Goal: Information Seeking & Learning: Check status

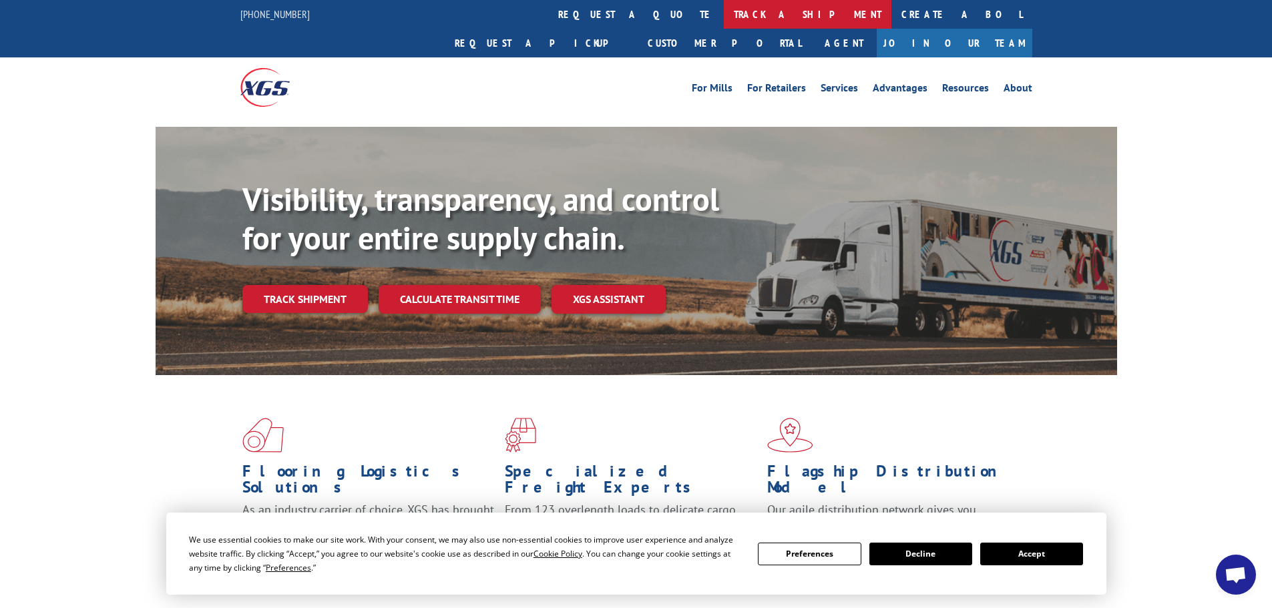
click at [724, 12] on link "track a shipment" at bounding box center [808, 14] width 168 height 29
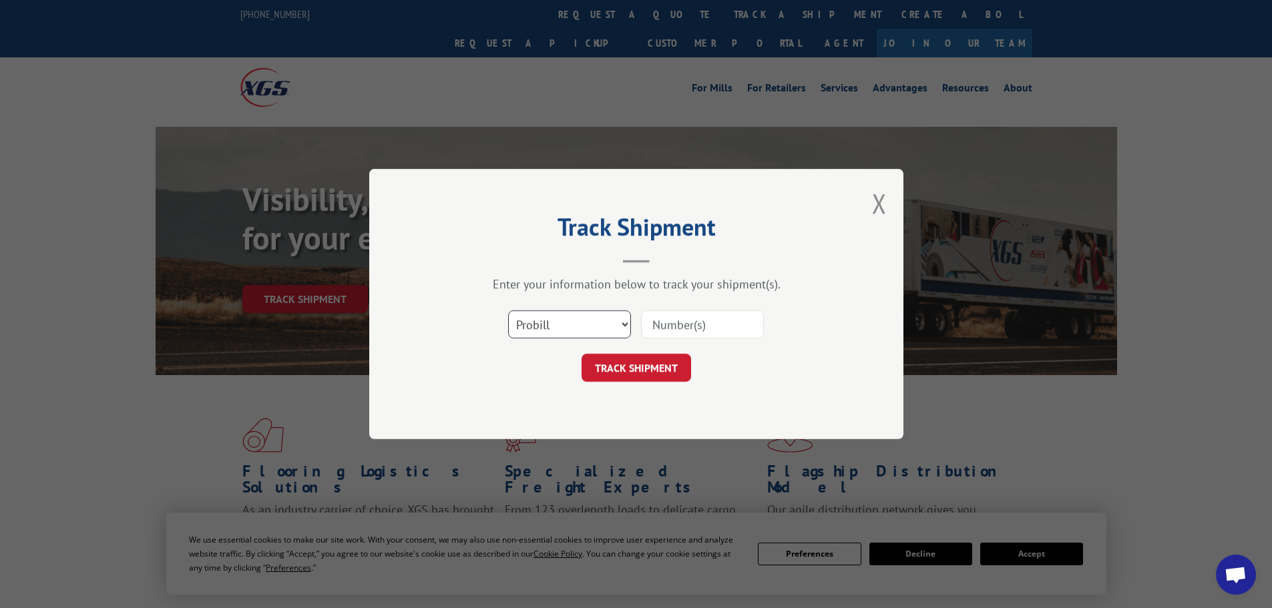
click at [604, 323] on select "Select category... Probill BOL PO" at bounding box center [569, 325] width 123 height 28
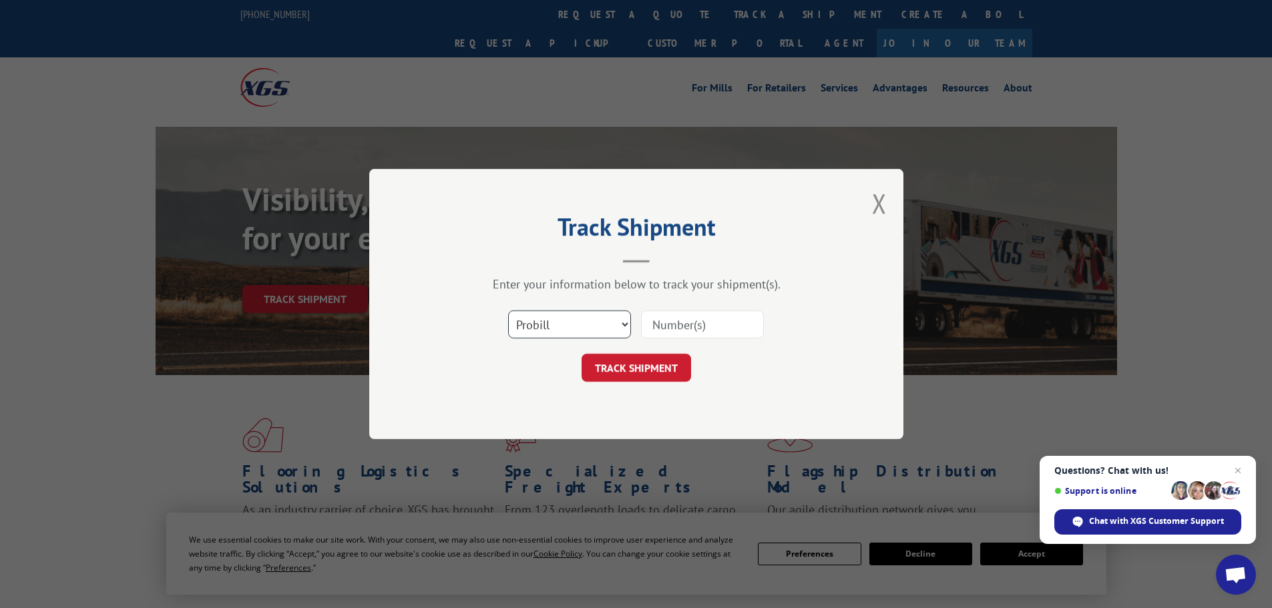
click at [508, 311] on select "Select category... Probill BOL PO" at bounding box center [569, 325] width 123 height 28
paste input "17468189"
type input "17468189"
click at [666, 370] on button "TRACK SHIPMENT" at bounding box center [637, 368] width 110 height 28
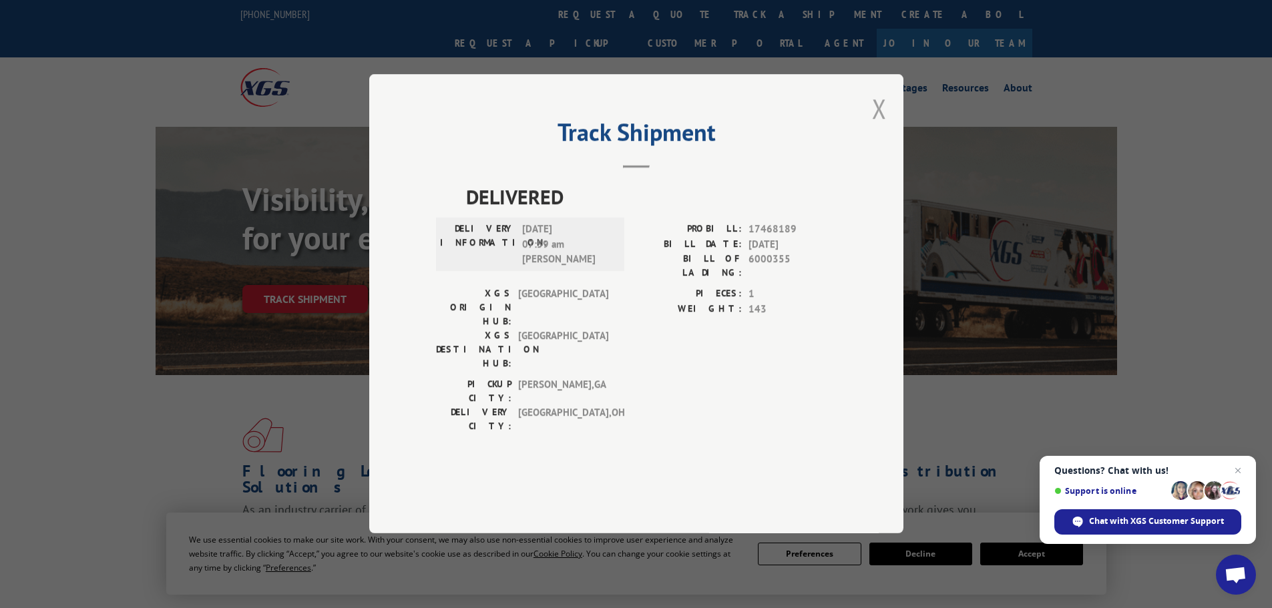
click at [880, 126] on button "Close modal" at bounding box center [879, 108] width 15 height 35
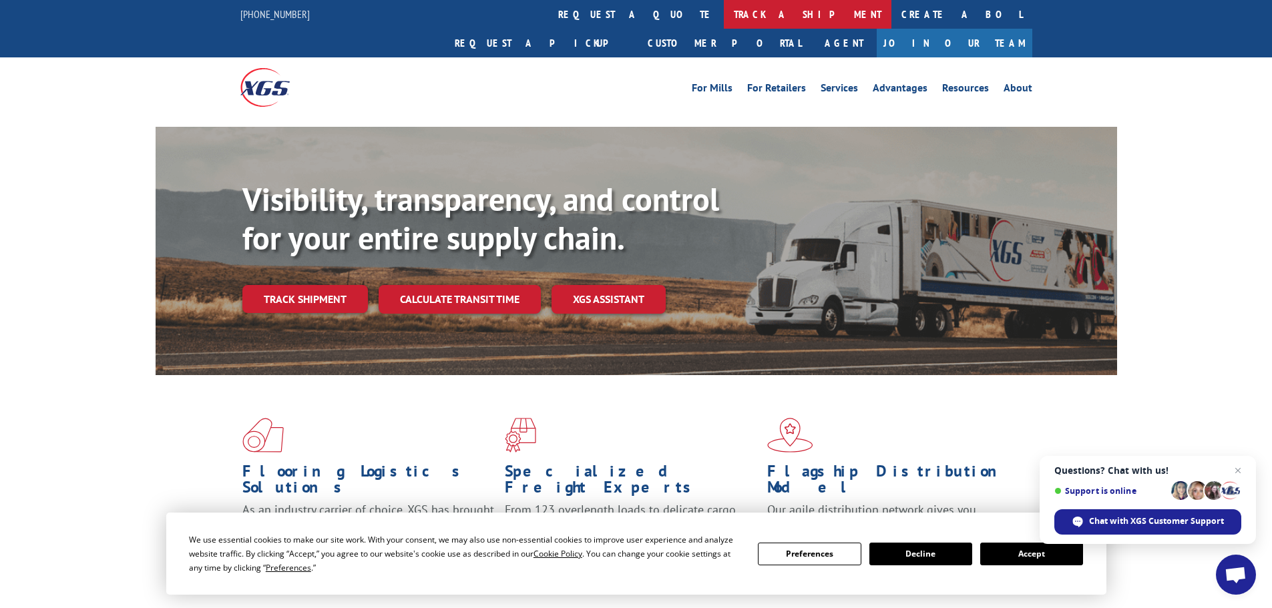
click at [724, 17] on link "track a shipment" at bounding box center [808, 14] width 168 height 29
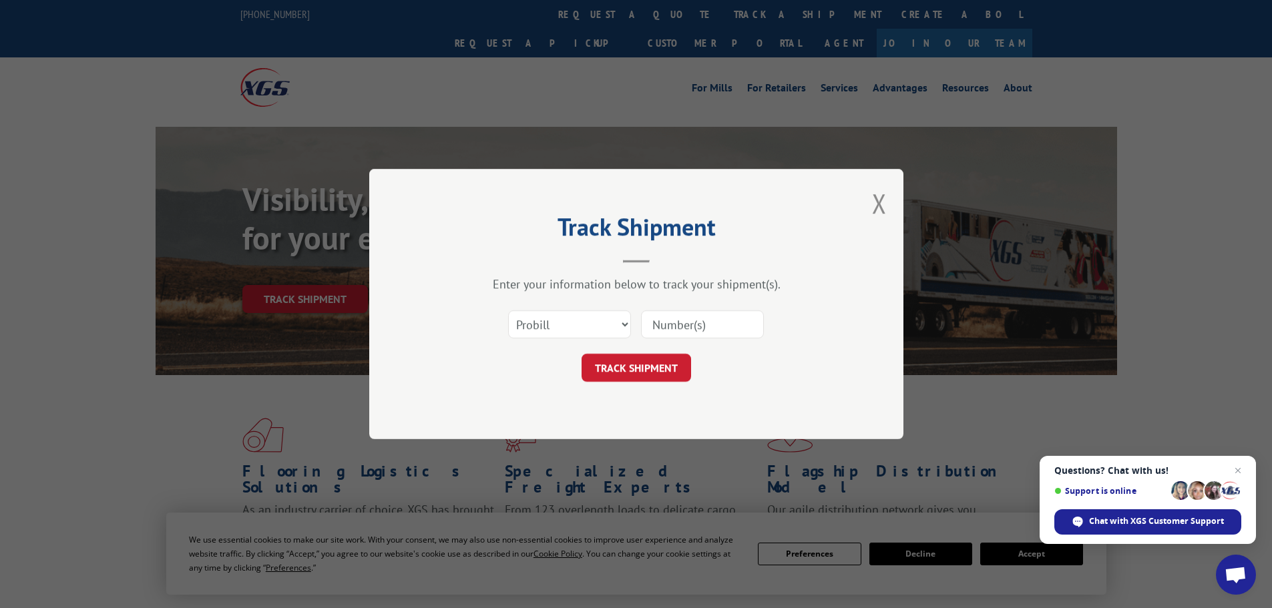
paste input "17469254"
type input "17469254"
click at [657, 371] on button "TRACK SHIPMENT" at bounding box center [637, 368] width 110 height 28
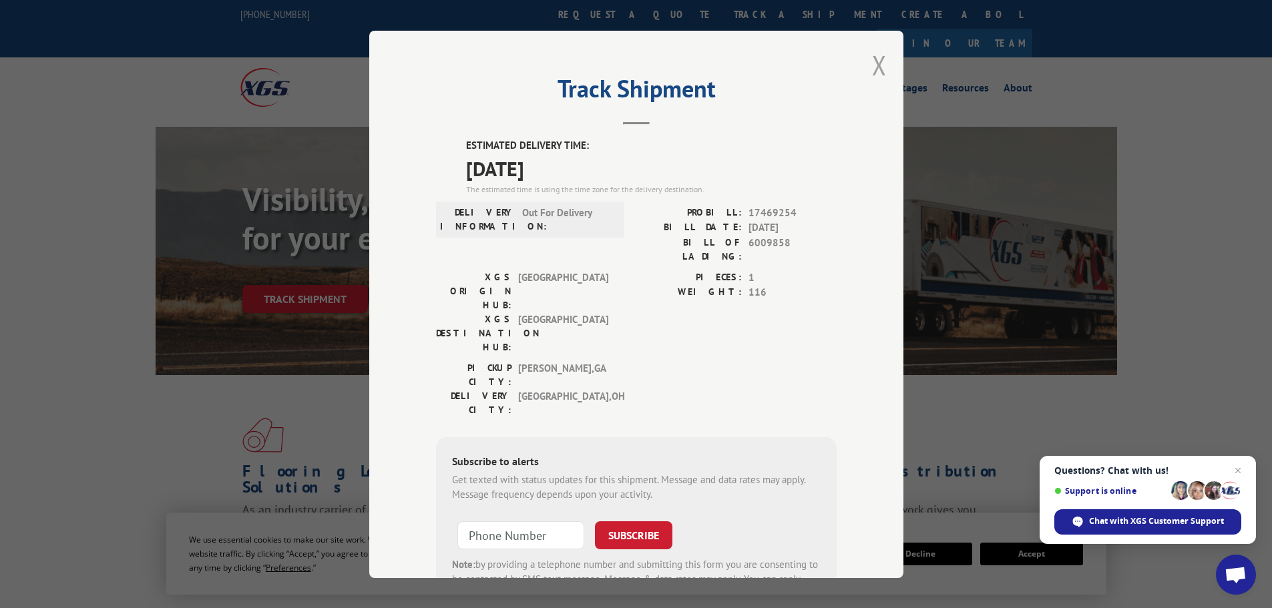
click at [872, 65] on button "Close modal" at bounding box center [879, 64] width 15 height 35
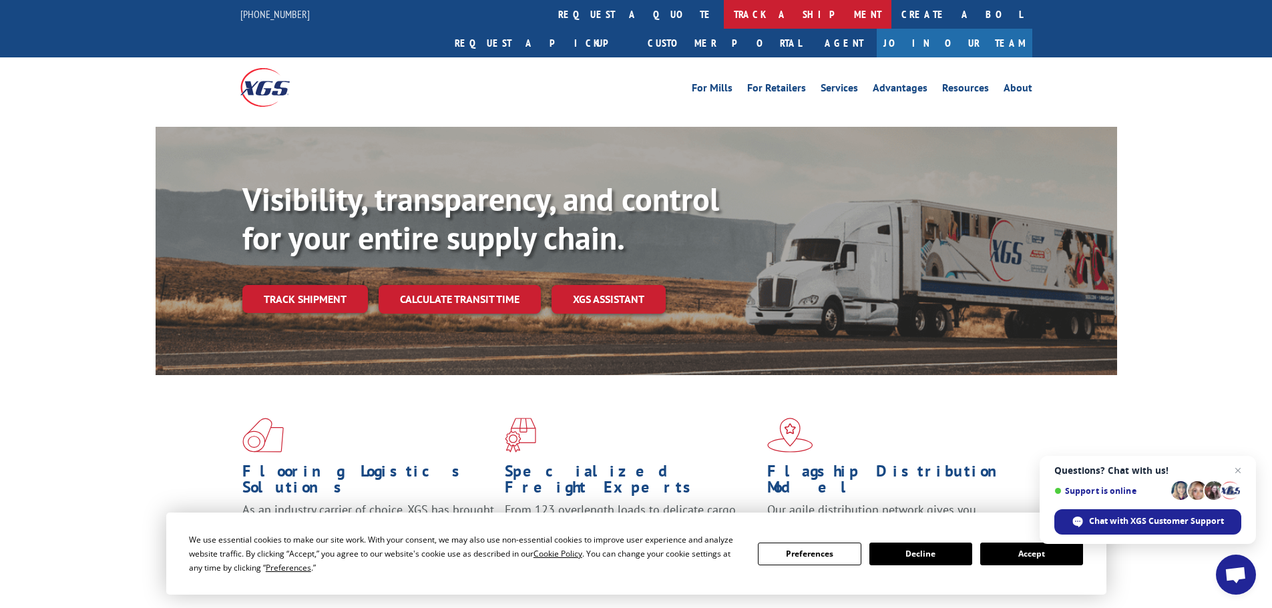
click at [724, 7] on link "track a shipment" at bounding box center [808, 14] width 168 height 29
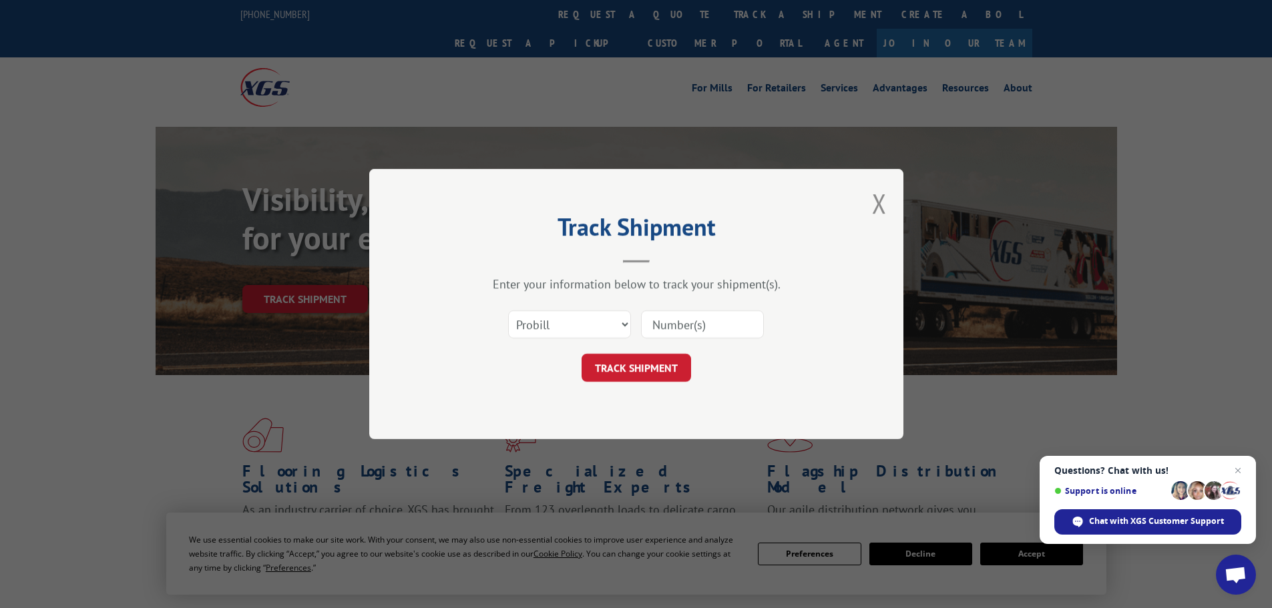
paste input "17595813"
type input "17595813"
click at [653, 375] on button "TRACK SHIPMENT" at bounding box center [637, 368] width 110 height 28
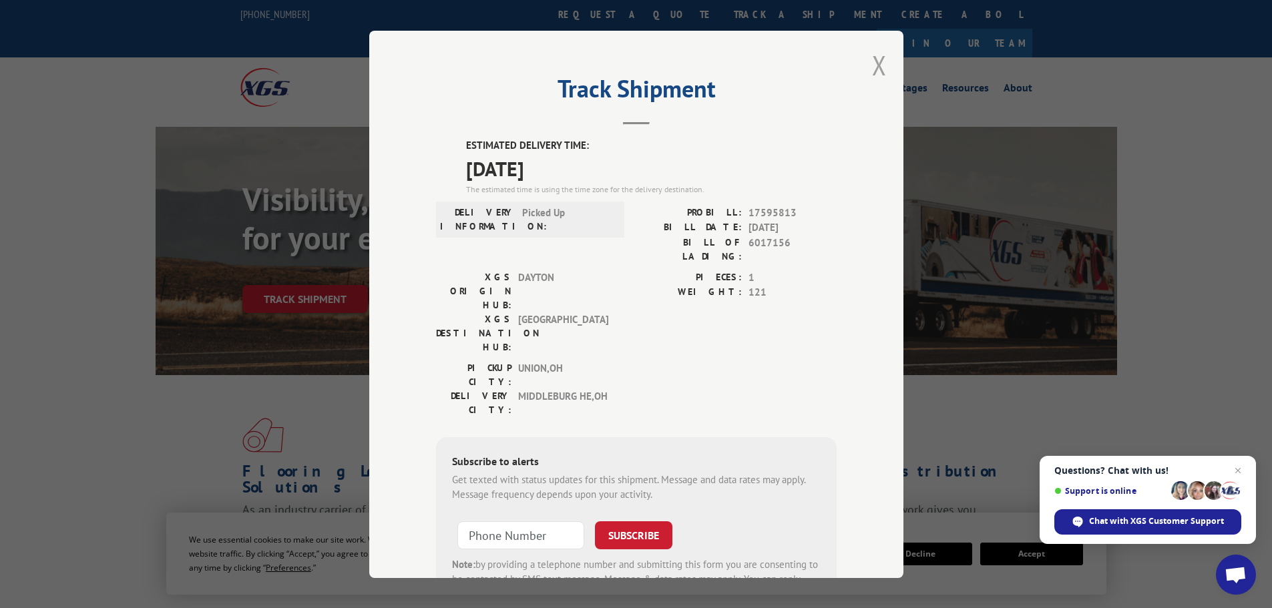
click at [878, 67] on button "Close modal" at bounding box center [879, 64] width 15 height 35
